Goal: Task Accomplishment & Management: Manage account settings

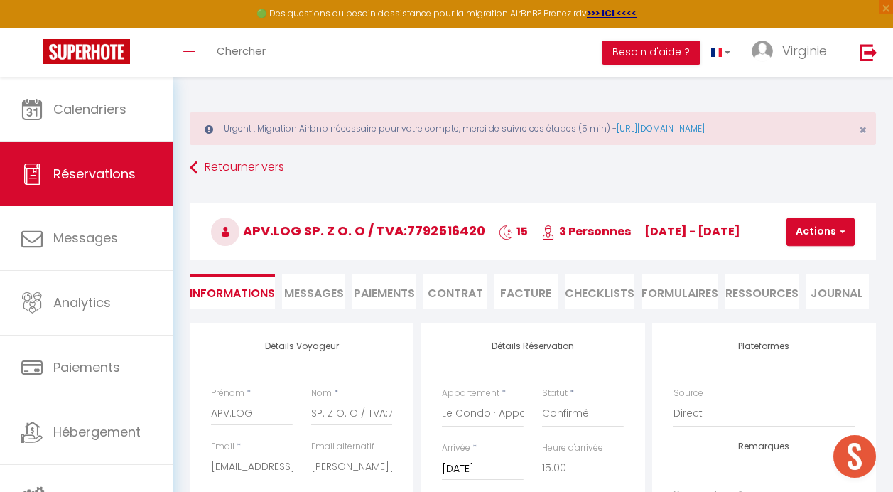
select select "PL"
select select "54569"
select select "15:00"
select select "11:00"
select select "14"
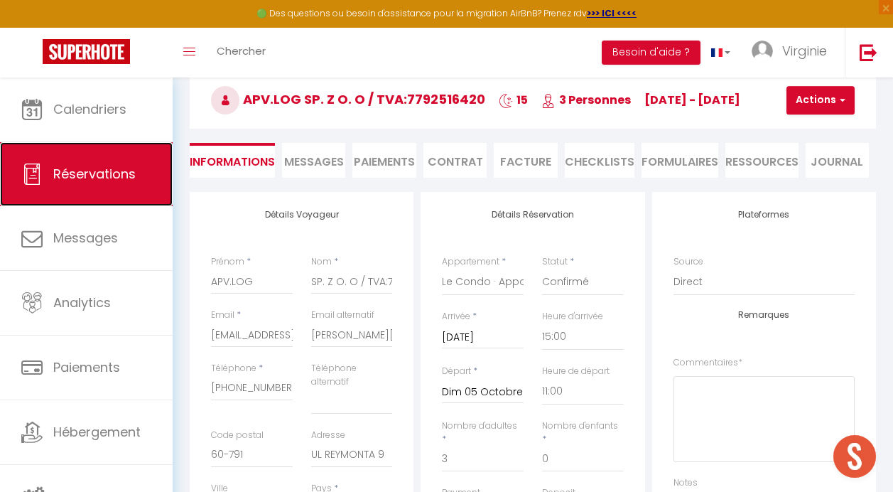
click at [99, 185] on link "Réservations" at bounding box center [86, 174] width 173 height 64
select select "not_cancelled"
select select
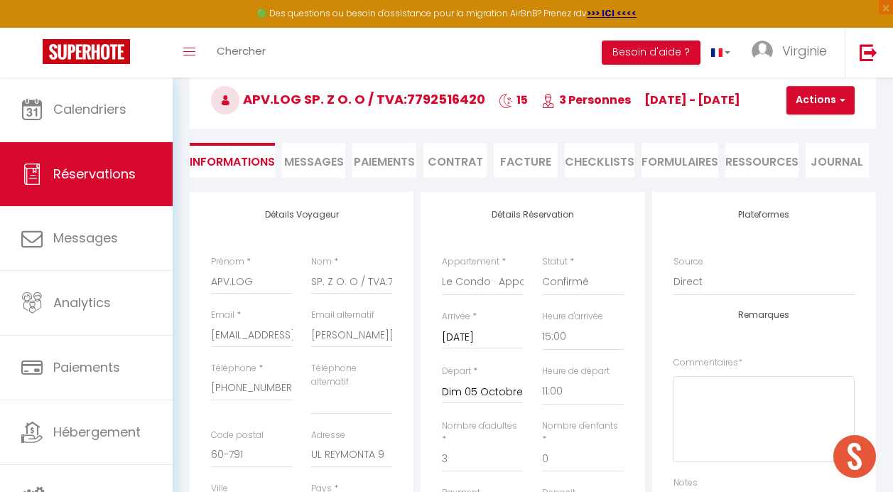
select select
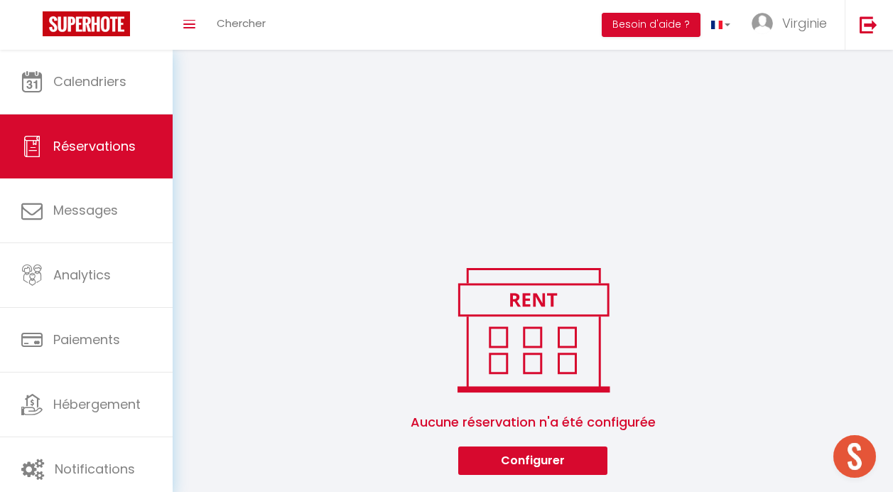
scroll to position [303, 0]
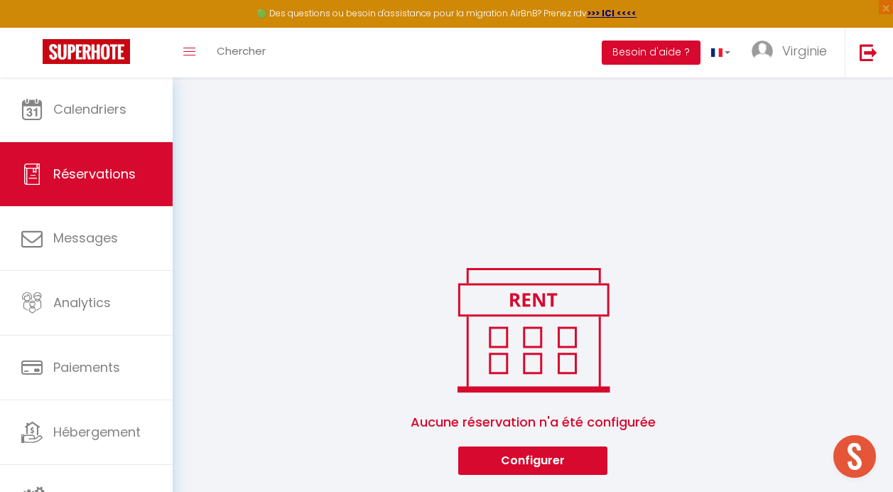
select select
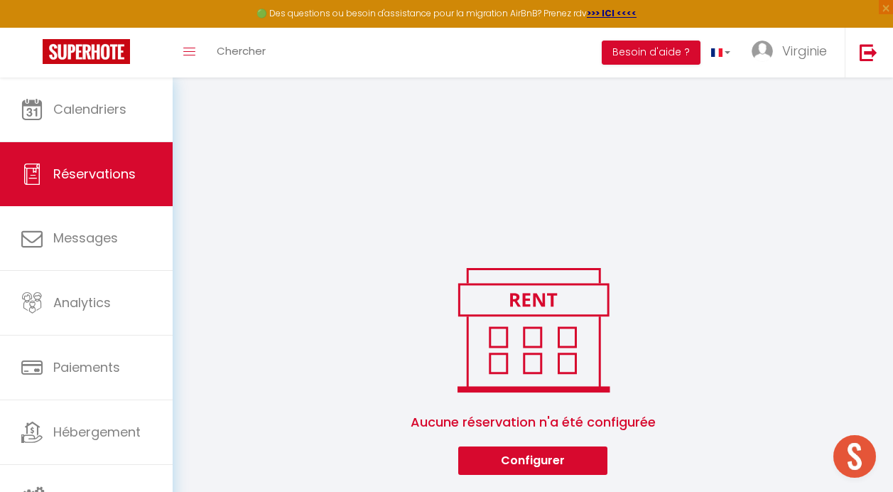
select select
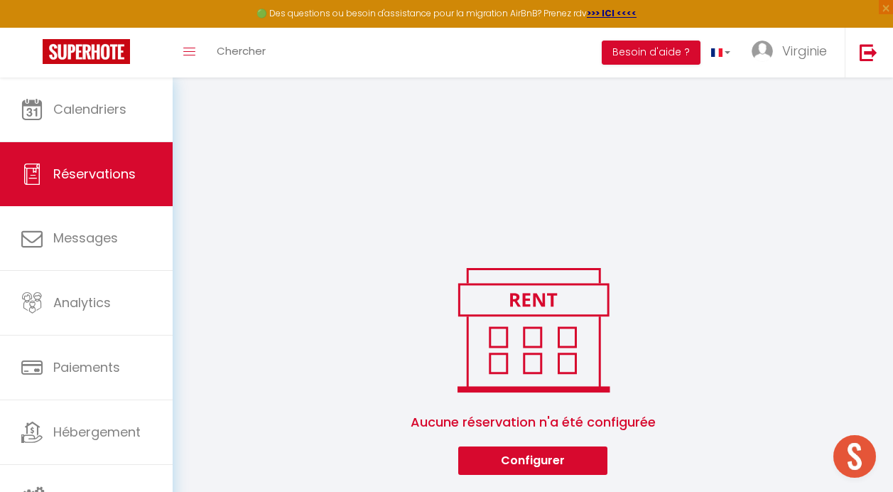
select select
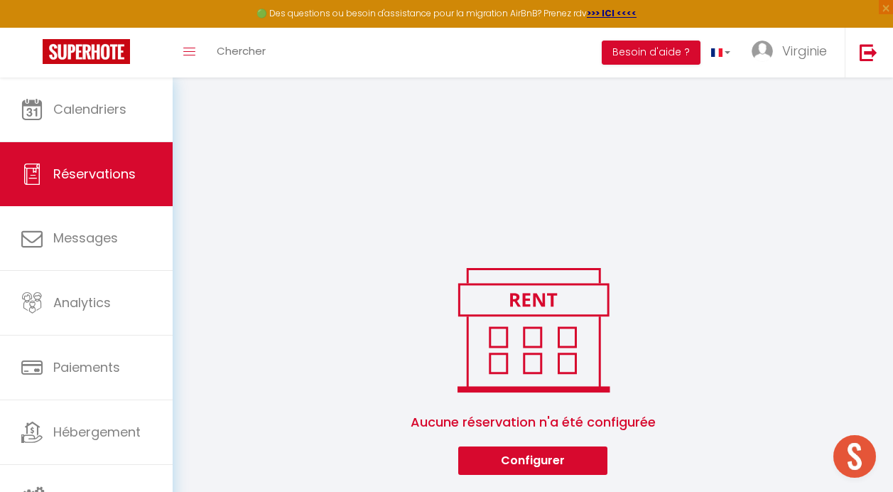
select select
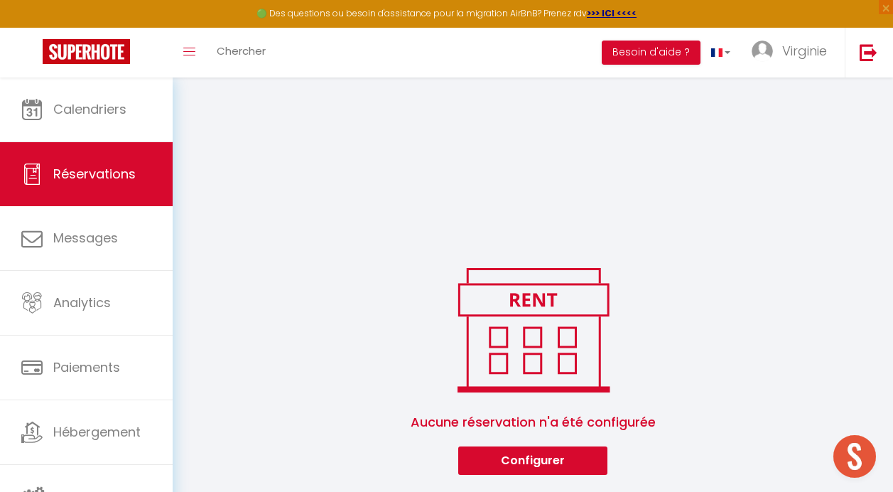
select select
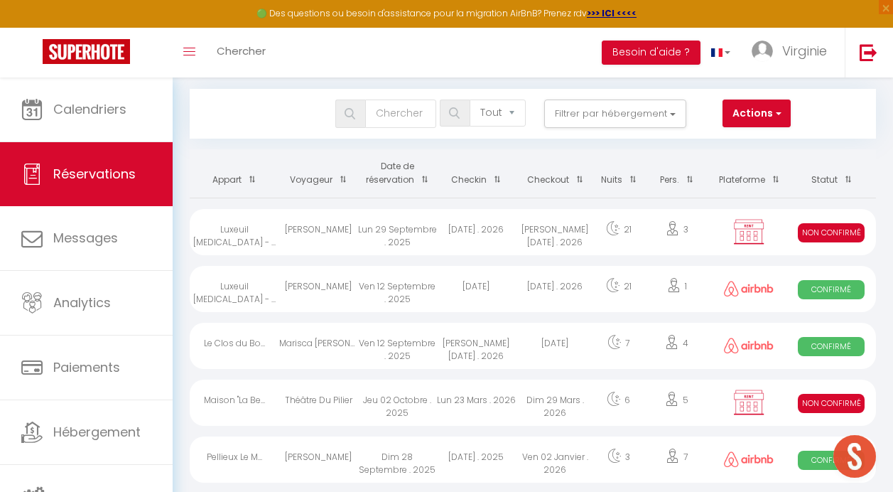
scroll to position [0, 0]
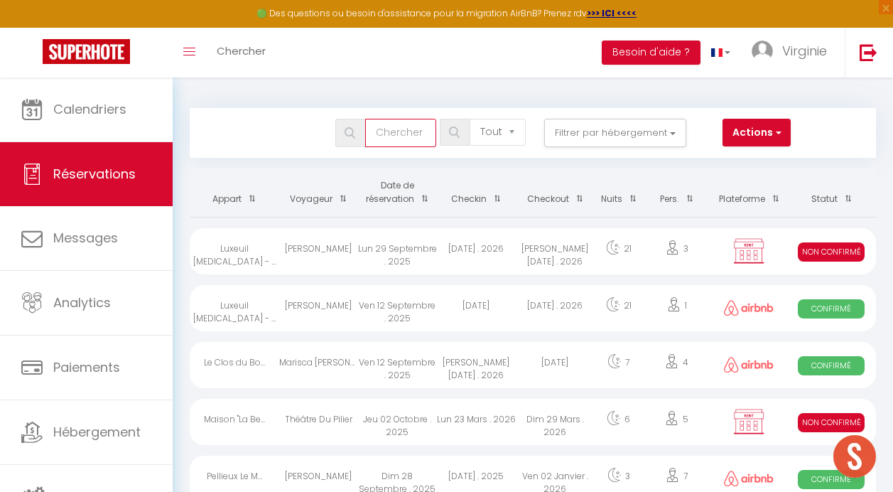
click at [376, 124] on input "text" at bounding box center [400, 133] width 71 height 28
type input "M"
select select
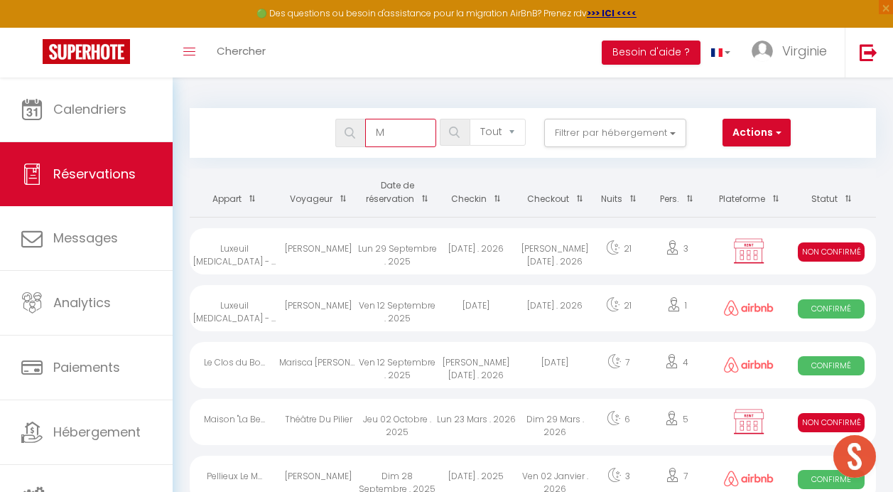
select select
type input "MA"
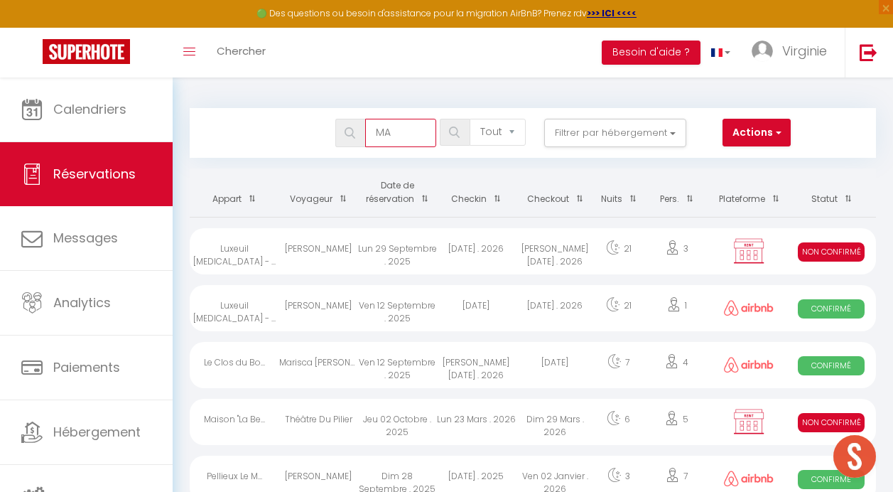
select select
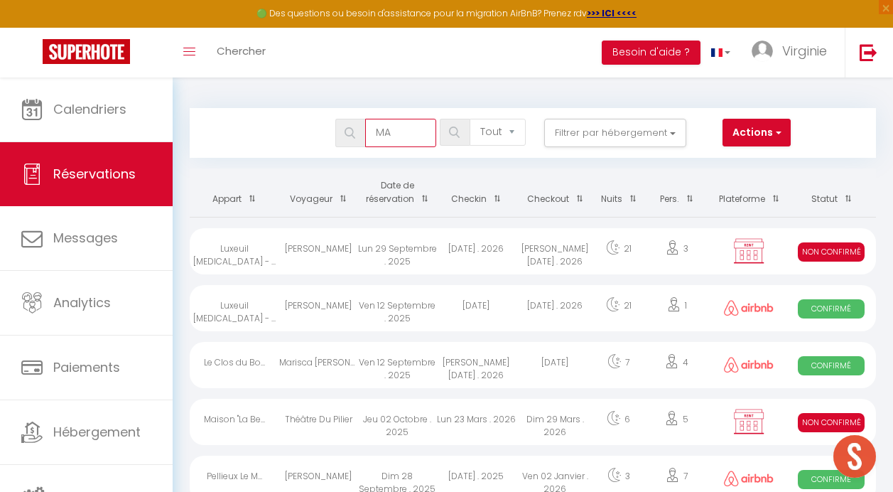
select select
type input "MAR"
select select
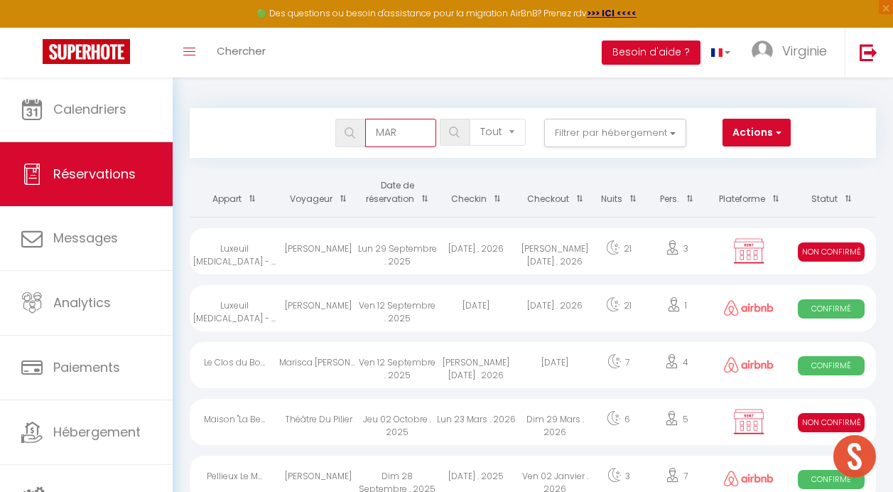
select select
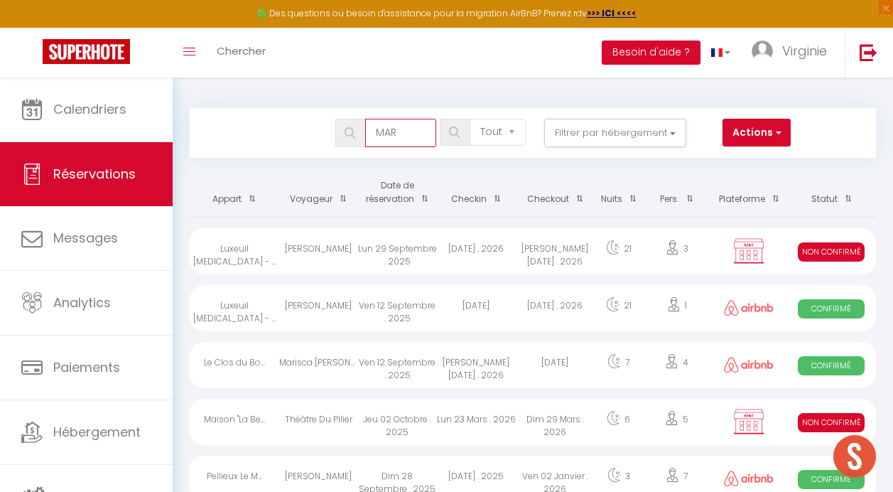
type input "MARY"
select select
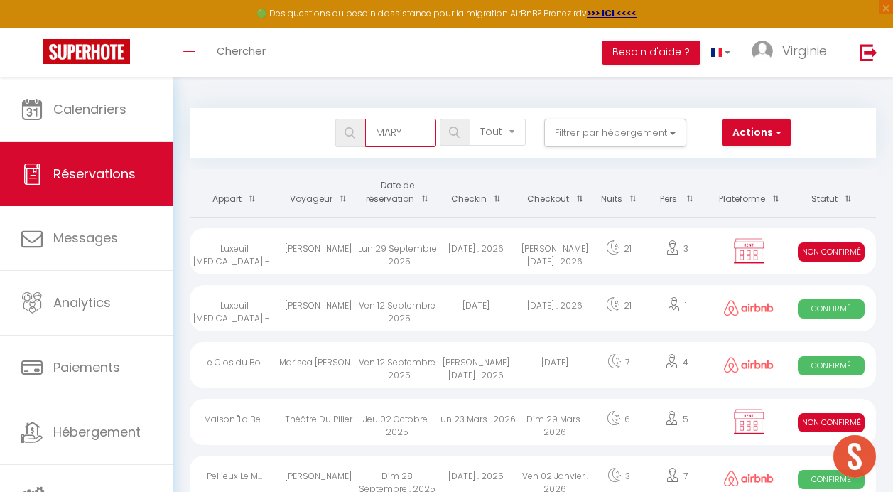
select select
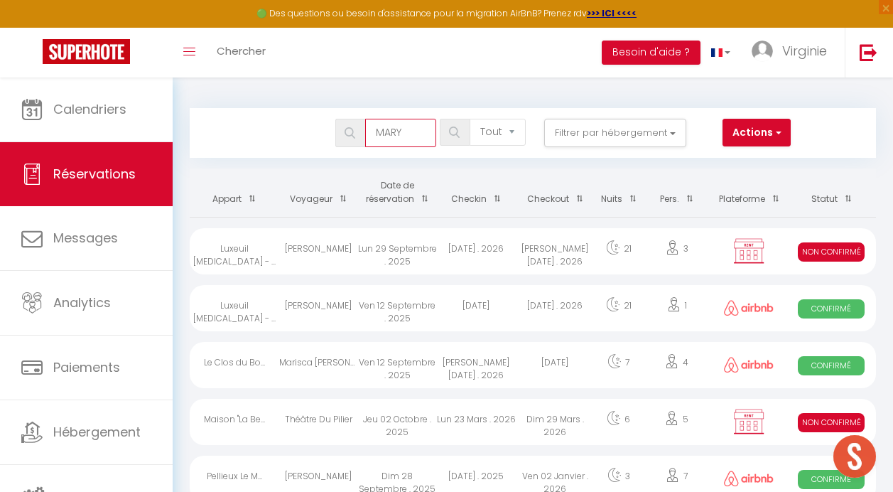
select select
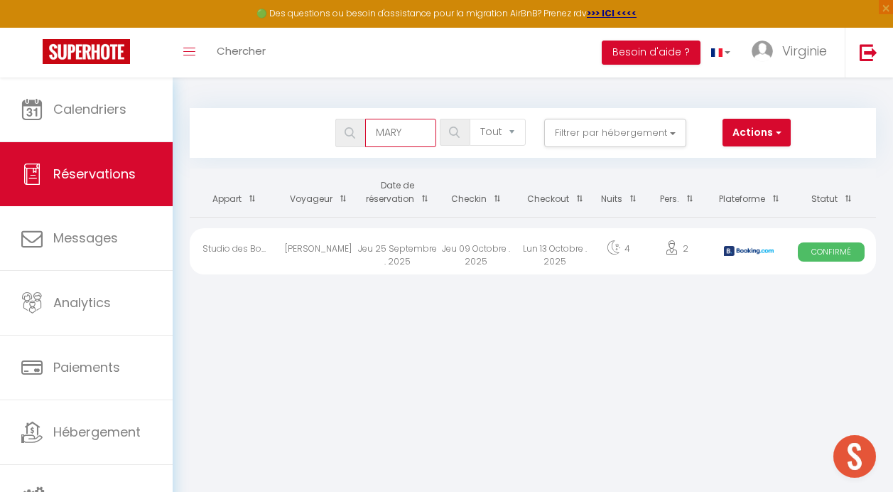
type input "MARY"
click at [475, 242] on div "Jeu 09 Octobre . 2025" at bounding box center [476, 251] width 79 height 46
select select "OK"
select select "KO"
select select "0"
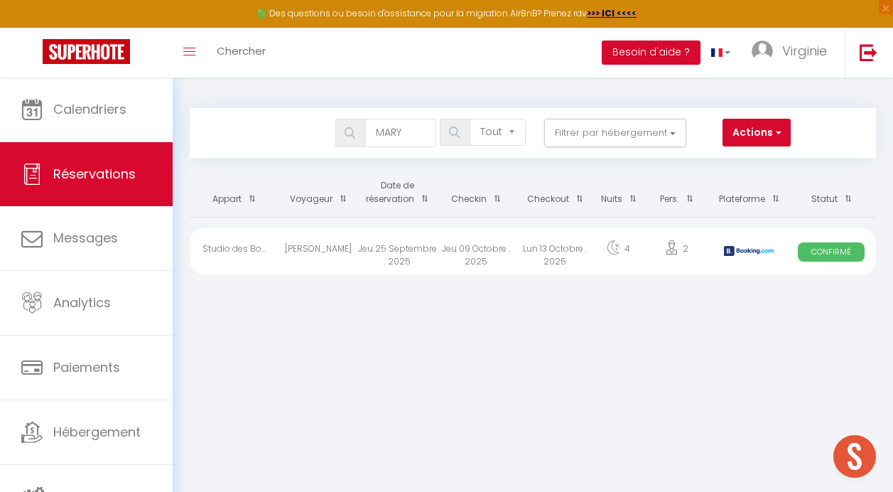
select select "0"
select select "1"
select select
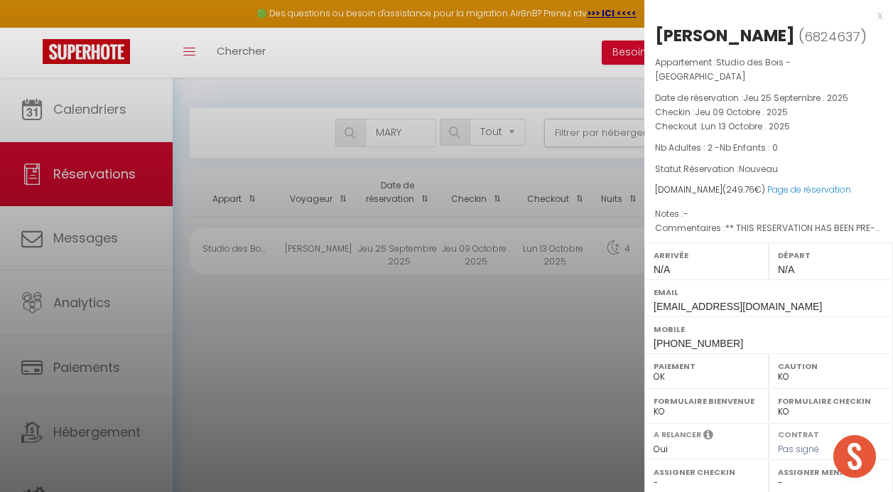
select select "44964"
